Goal: Use online tool/utility: Use online tool/utility

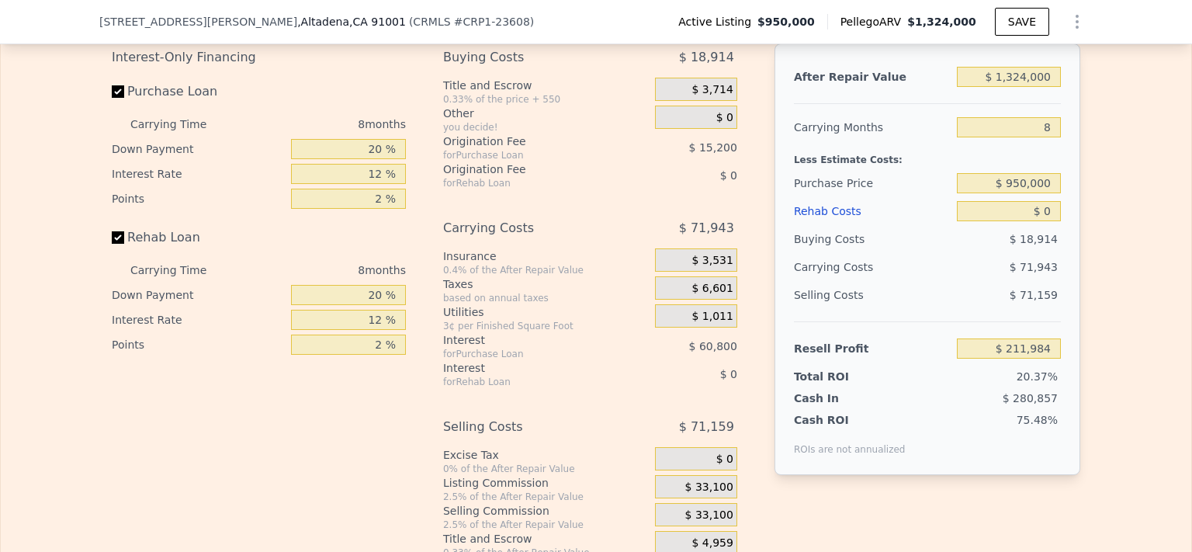
scroll to position [2456, 0]
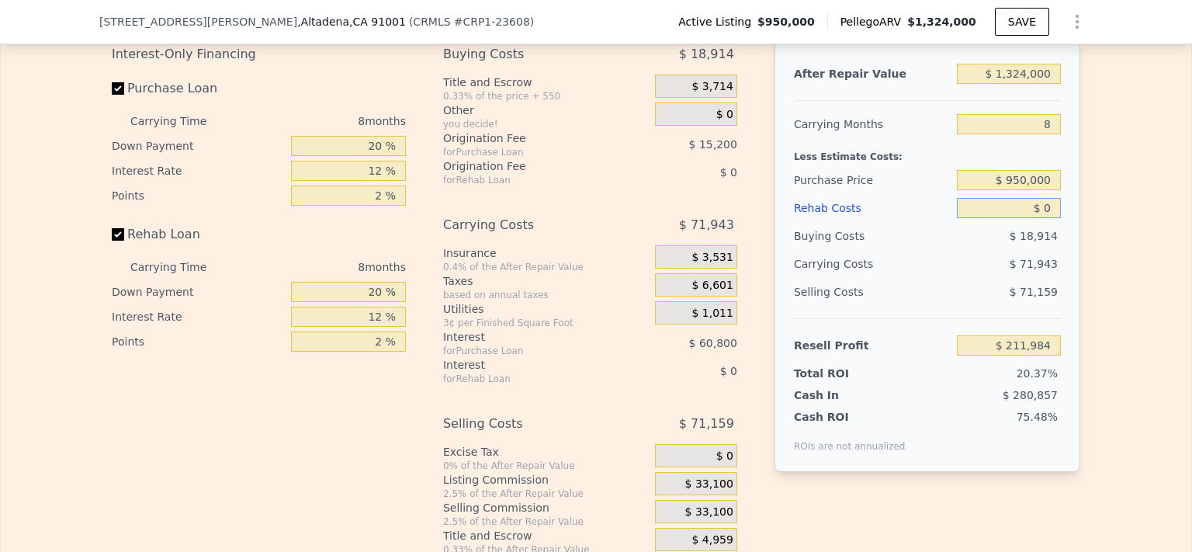
click at [1049, 218] on input "$ 0" at bounding box center [1009, 208] width 104 height 20
type input "$ 15"
type input "$ 211,969"
type input "$ 150"
type input "$ 211,824"
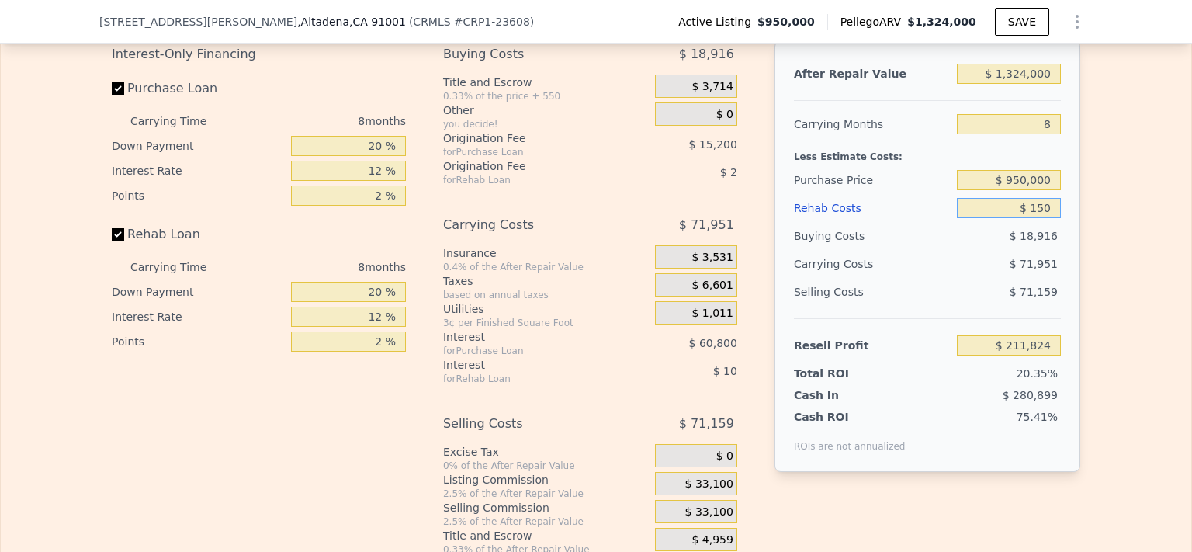
type input "$ 1,500"
type input "$ 210,364"
type input "$ 15,000"
type input "$ 195,784"
type input "$ 150,000"
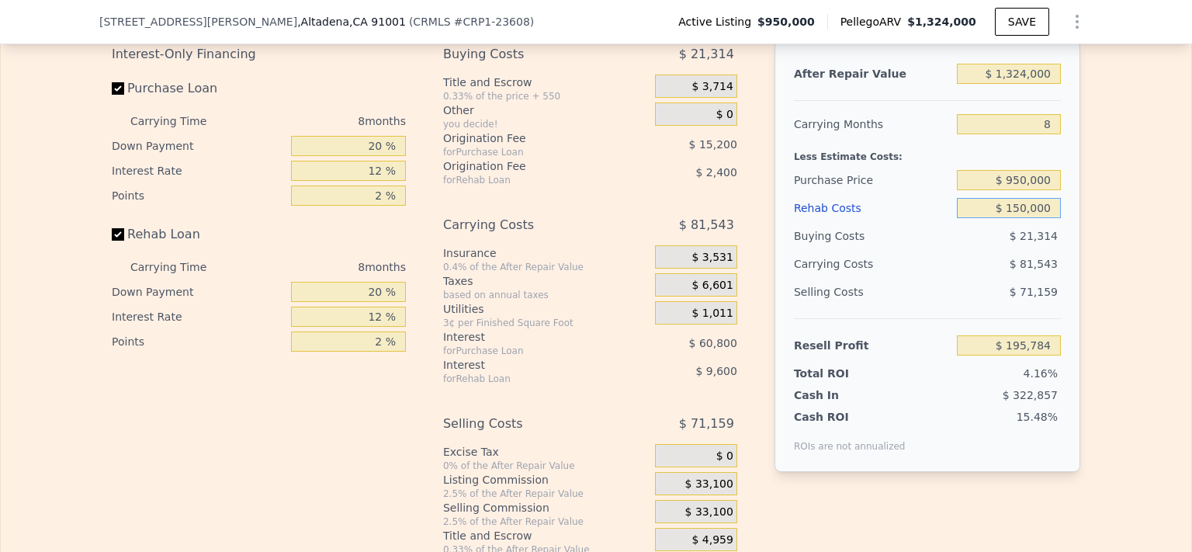
type input "$ 49,984"
type input "$ 150,000"
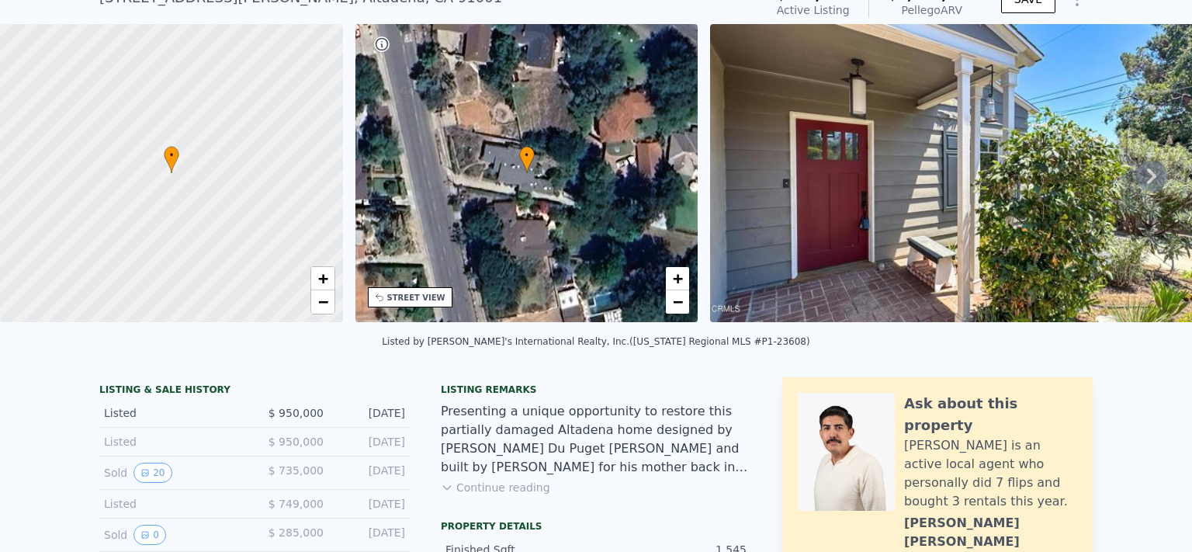
scroll to position [69, 0]
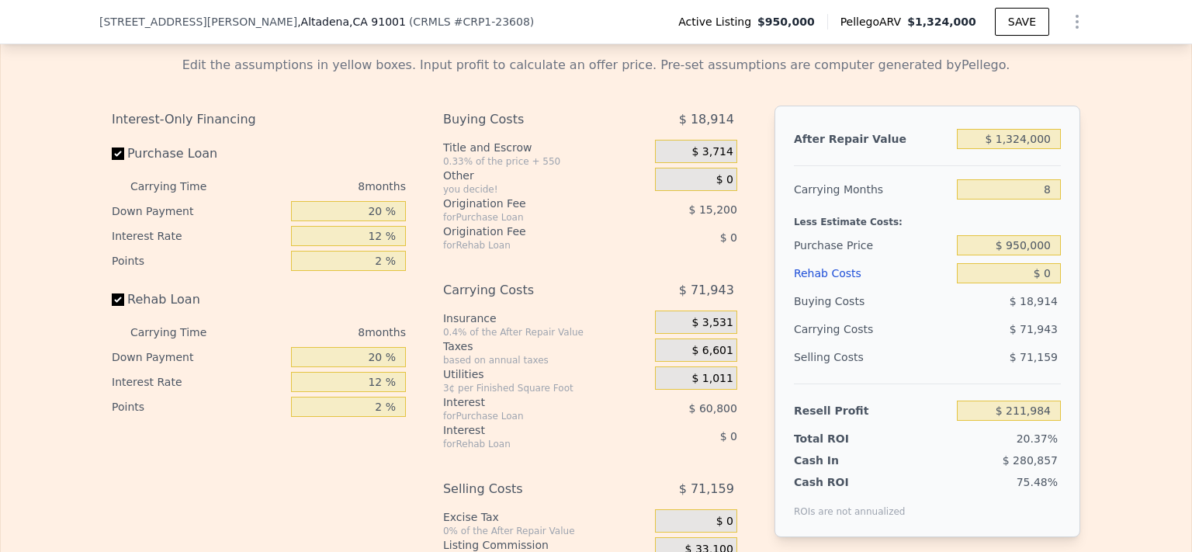
scroll to position [2402, 0]
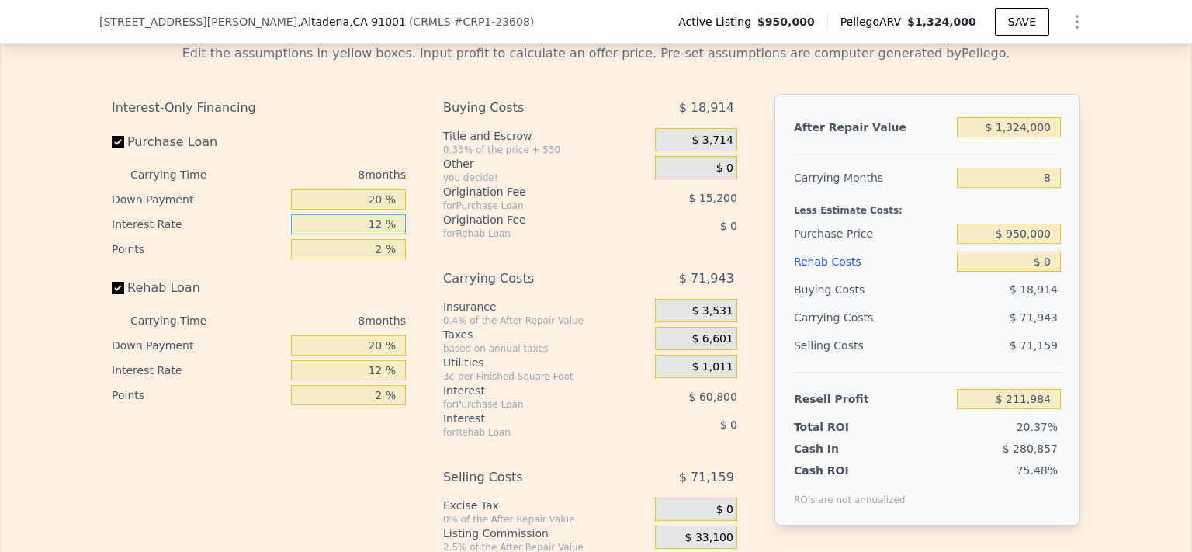
click at [379, 234] on input "12 %" at bounding box center [348, 224] width 115 height 20
type input "1 %"
type input "$ 267,720"
type input "15 %"
type input "$ 196,784"
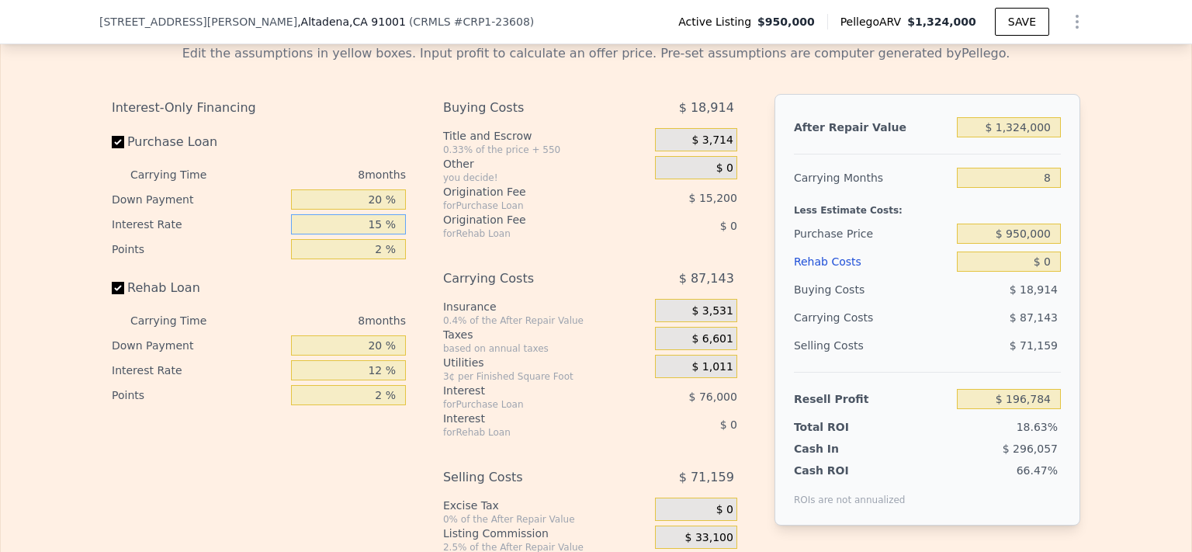
type input "15 %"
click at [377, 380] on input "12 %" at bounding box center [348, 370] width 115 height 20
type input "15 %"
click at [1049, 188] on input "8" at bounding box center [1009, 178] width 104 height 20
type input "6"
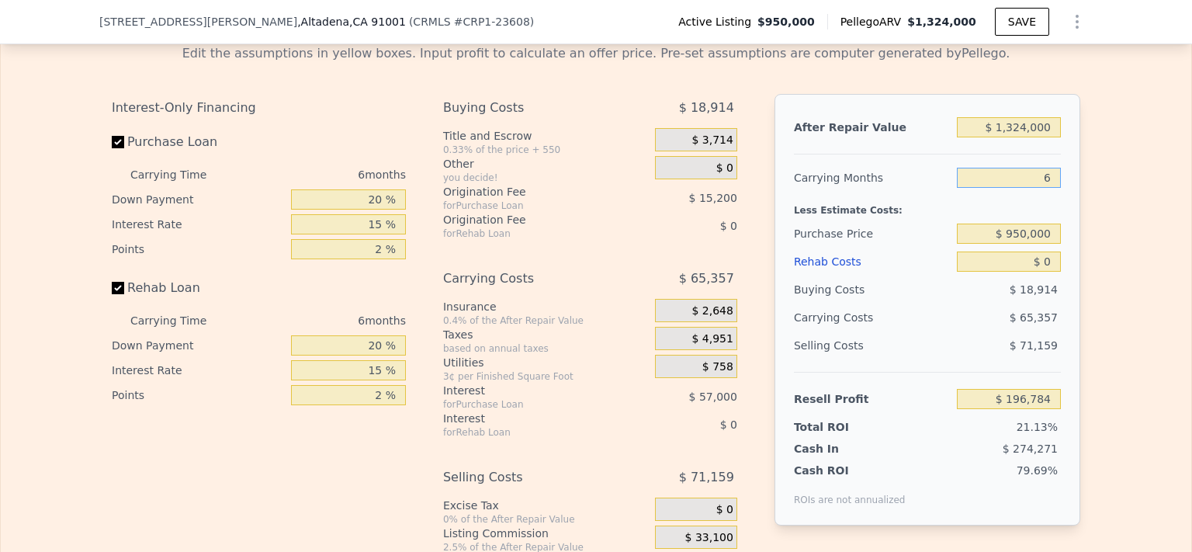
type input "$ 218,570"
type input "6"
click at [1048, 272] on input "$ 0" at bounding box center [1009, 261] width 104 height 20
type input "$ 150"
type input "$ 218,412"
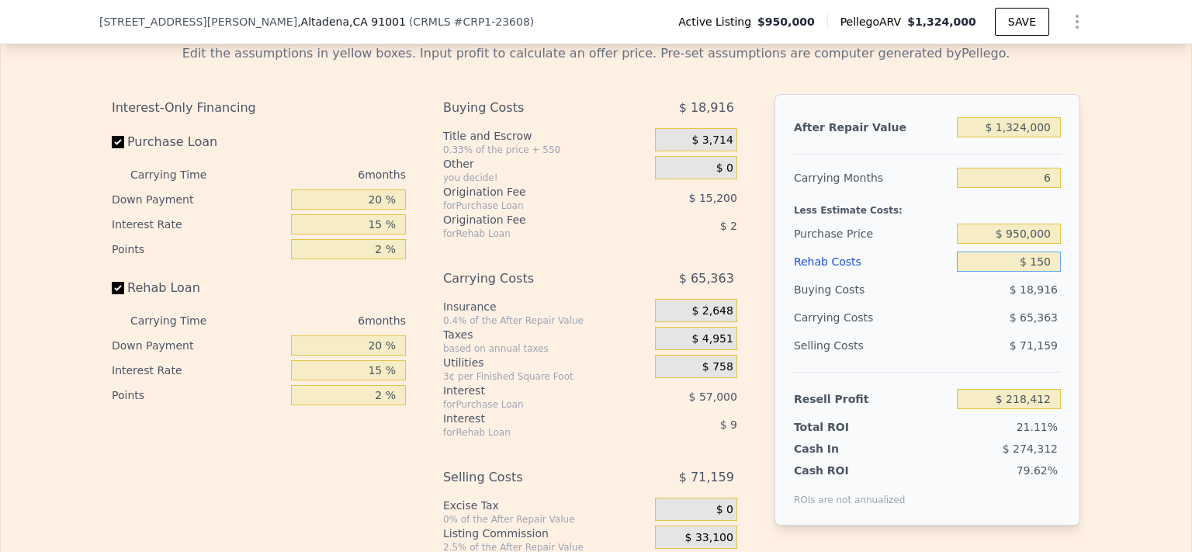
type input "$ 1,500"
type input "$ 216,956"
type input "$ 150,000"
type input "$ 57,170"
type input "$ 150,000"
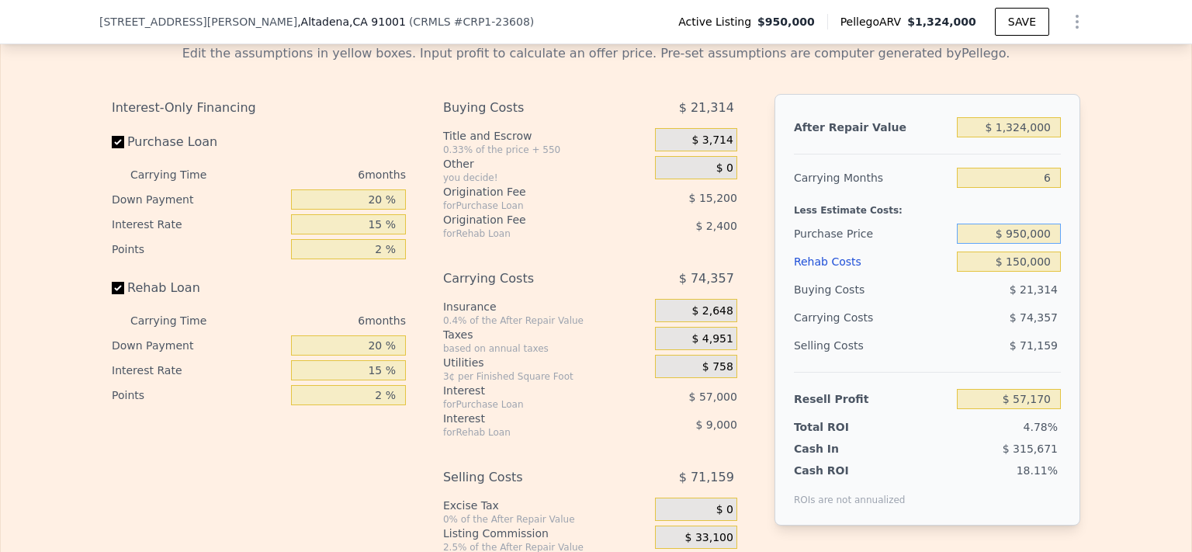
drag, startPoint x: 1048, startPoint y: 251, endPoint x: 1001, endPoint y: 244, distance: 47.1
click at [1001, 244] on input "$ 950,000" at bounding box center [1009, 234] width 104 height 20
type input "$ 850,000"
type input "$ 165,103"
